Goal: Information Seeking & Learning: Learn about a topic

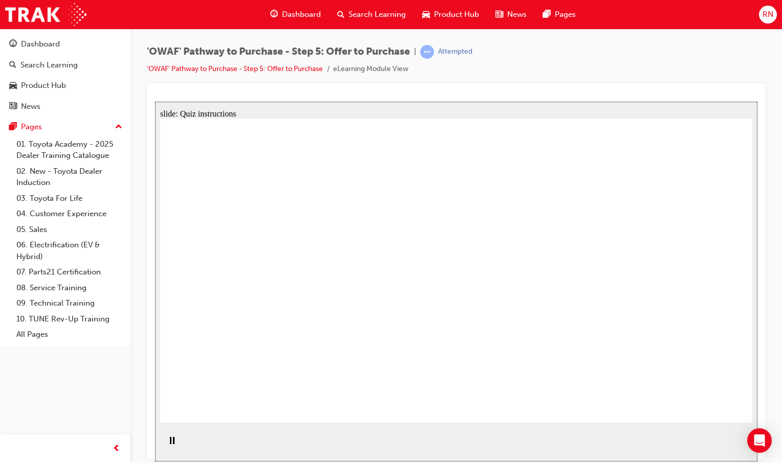
radio input "true"
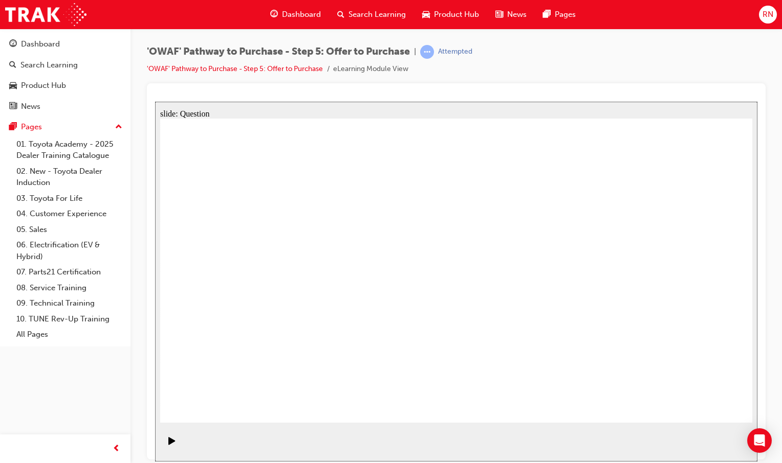
drag, startPoint x: 682, startPoint y: 254, endPoint x: 284, endPoint y: 335, distance: 406.5
drag, startPoint x: 584, startPoint y: 258, endPoint x: 390, endPoint y: 338, distance: 209.4
drag, startPoint x: 236, startPoint y: 250, endPoint x: 517, endPoint y: 327, distance: 291.6
drag, startPoint x: 398, startPoint y: 248, endPoint x: 632, endPoint y: 325, distance: 246.2
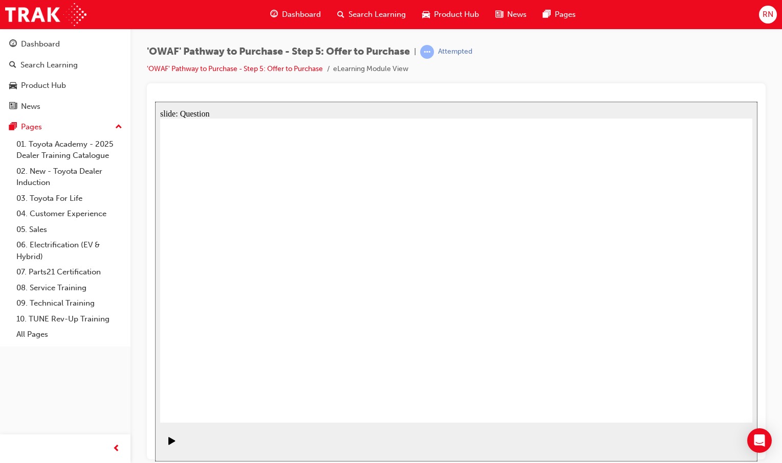
drag, startPoint x: 562, startPoint y: 255, endPoint x: 423, endPoint y: 274, distance: 139.9
drag, startPoint x: 576, startPoint y: 296, endPoint x: 434, endPoint y: 302, distance: 142.8
drag, startPoint x: 587, startPoint y: 343, endPoint x: 278, endPoint y: 245, distance: 324.7
drag, startPoint x: 683, startPoint y: 250, endPoint x: 295, endPoint y: 291, distance: 389.9
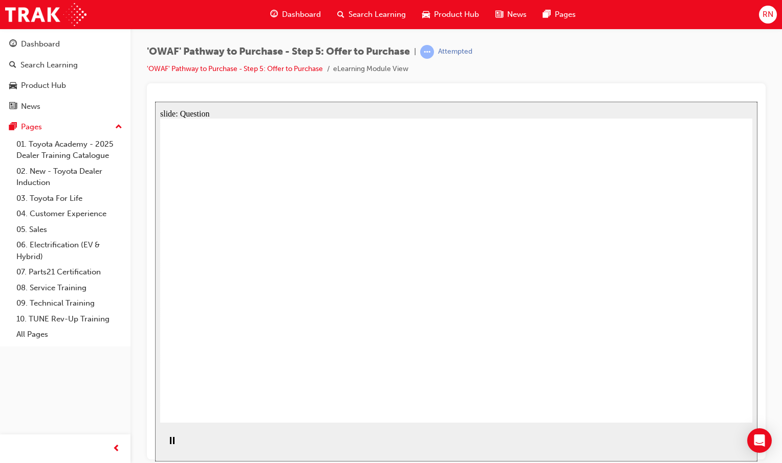
drag, startPoint x: 685, startPoint y: 299, endPoint x: 292, endPoint y: 341, distance: 395.0
drag, startPoint x: 683, startPoint y: 345, endPoint x: 453, endPoint y: 353, distance: 229.8
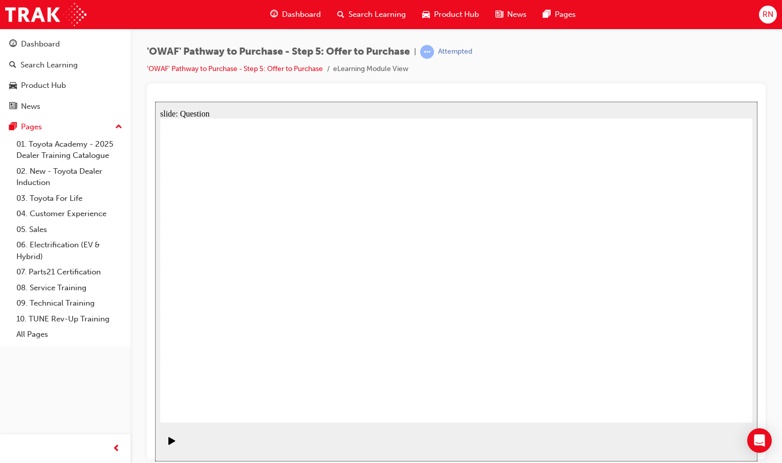
checkbox input "true"
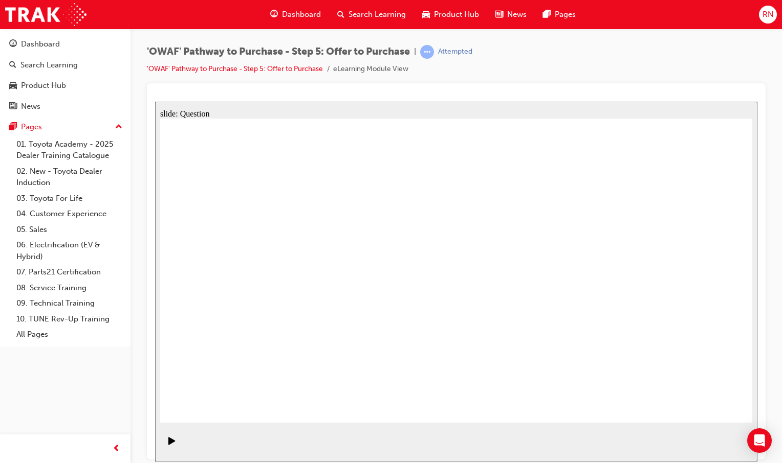
checkbox input "true"
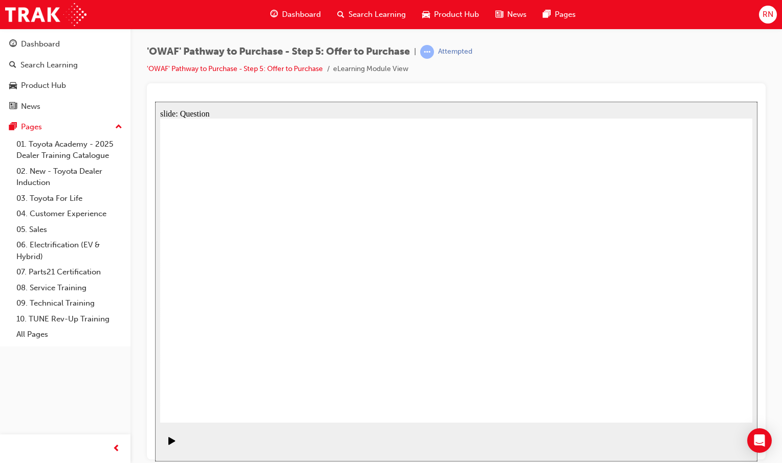
radio input "true"
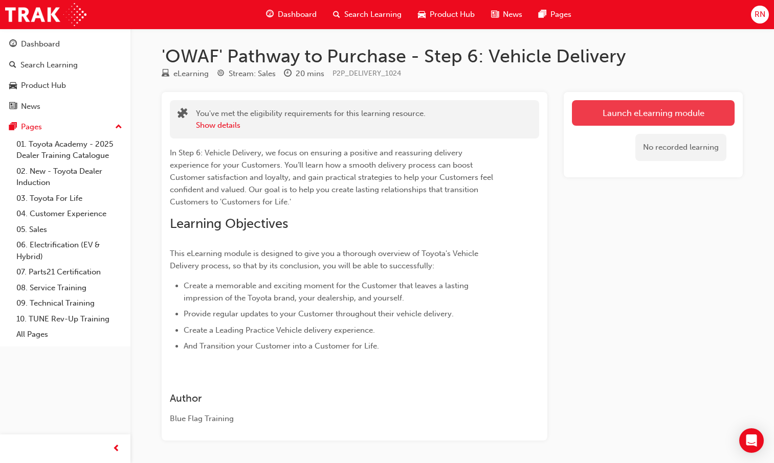
click at [617, 119] on link "Launch eLearning module" at bounding box center [653, 113] width 163 height 26
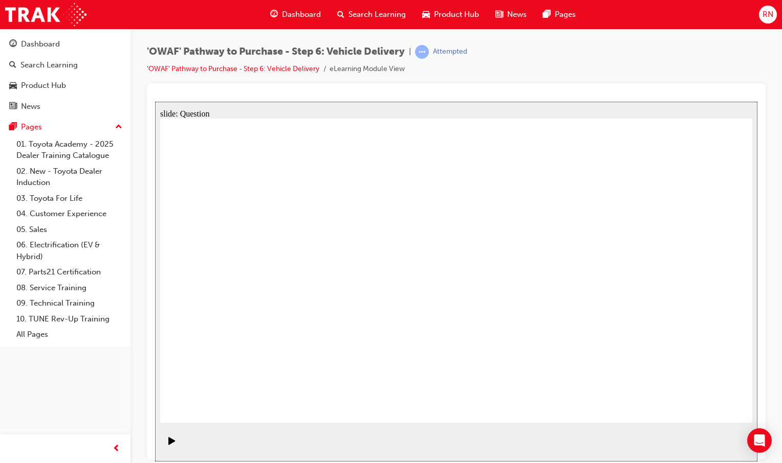
radio input "true"
drag, startPoint x: 350, startPoint y: 339, endPoint x: 373, endPoint y: 250, distance: 91.9
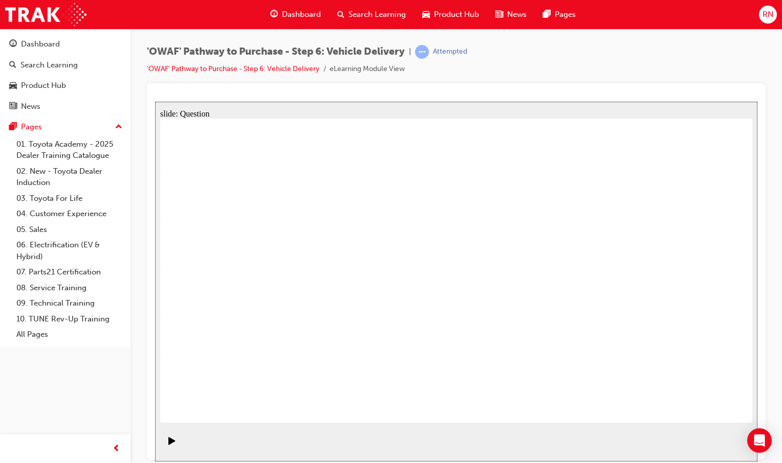
drag, startPoint x: 478, startPoint y: 337, endPoint x: 584, endPoint y: 247, distance: 138.9
drag, startPoint x: 568, startPoint y: 334, endPoint x: 309, endPoint y: 280, distance: 264.3
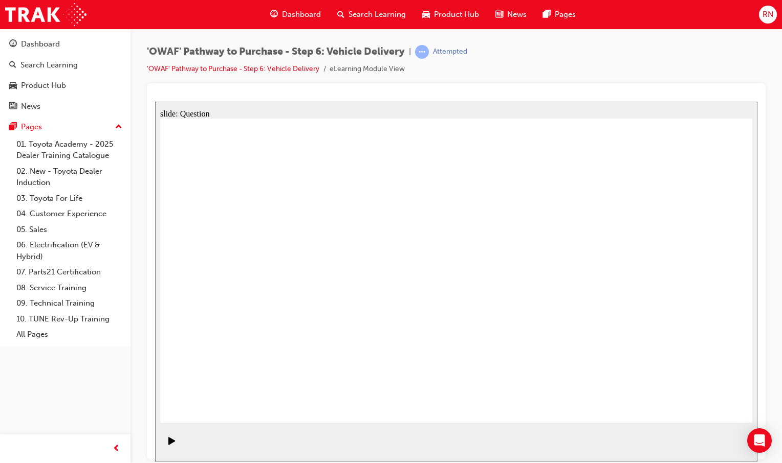
checkbox input "true"
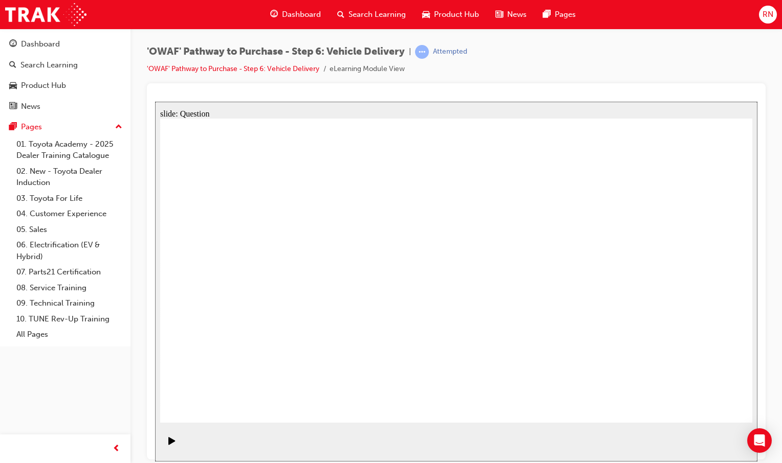
drag, startPoint x: 659, startPoint y: 264, endPoint x: 308, endPoint y: 315, distance: 355.1
drag, startPoint x: 670, startPoint y: 267, endPoint x: 194, endPoint y: 378, distance: 489.1
drag, startPoint x: 673, startPoint y: 261, endPoint x: 476, endPoint y: 307, distance: 202.1
drag, startPoint x: 669, startPoint y: 273, endPoint x: 277, endPoint y: 343, distance: 398.1
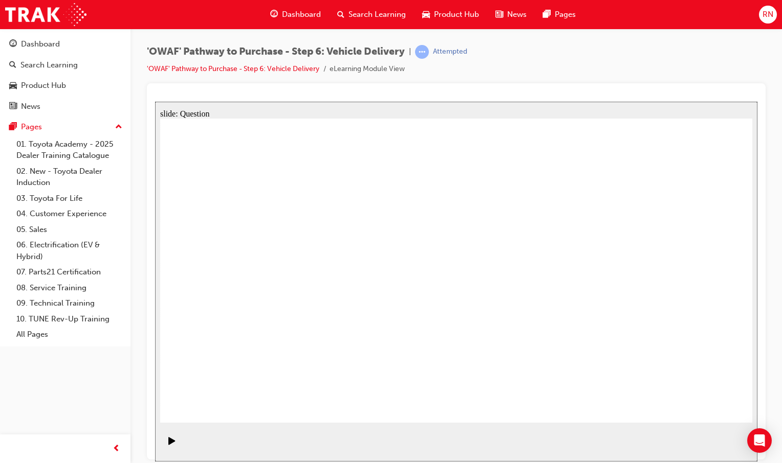
drag, startPoint x: 650, startPoint y: 281, endPoint x: 282, endPoint y: 373, distance: 379.6
drag, startPoint x: 657, startPoint y: 264, endPoint x: 507, endPoint y: 307, distance: 155.9
drag, startPoint x: 681, startPoint y: 275, endPoint x: 267, endPoint y: 340, distance: 418.8
drag, startPoint x: 680, startPoint y: 260, endPoint x: 286, endPoint y: 337, distance: 401.3
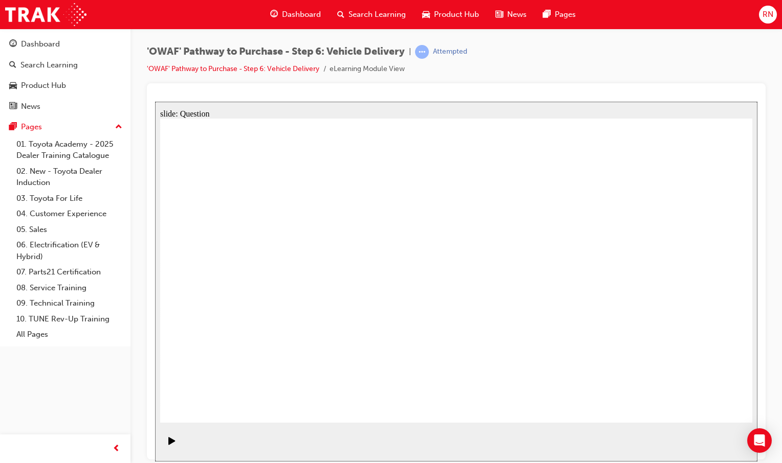
radio input "true"
